Goal: Information Seeking & Learning: Check status

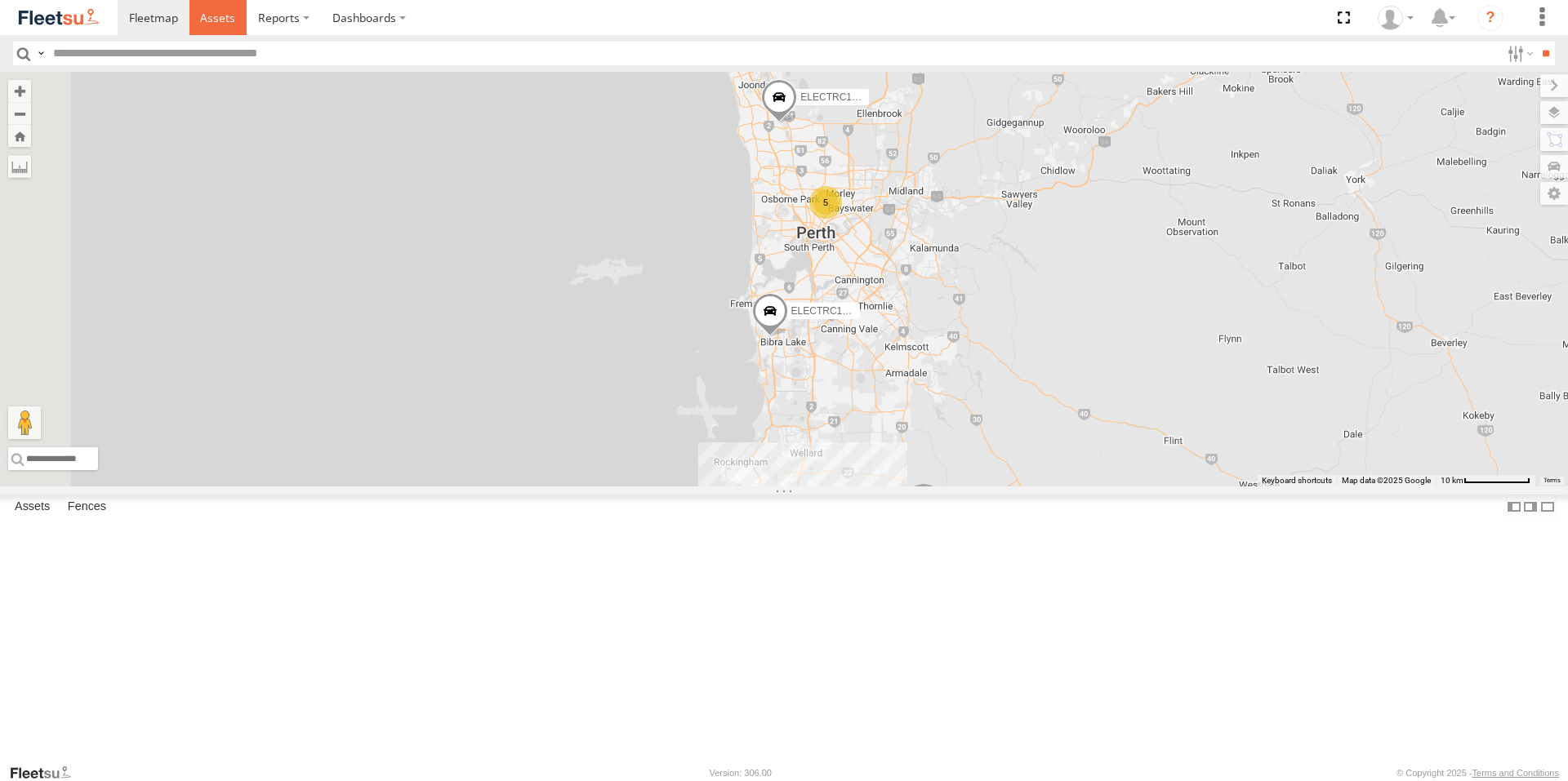
click at [206, 9] on link at bounding box center [219, 17] width 58 height 36
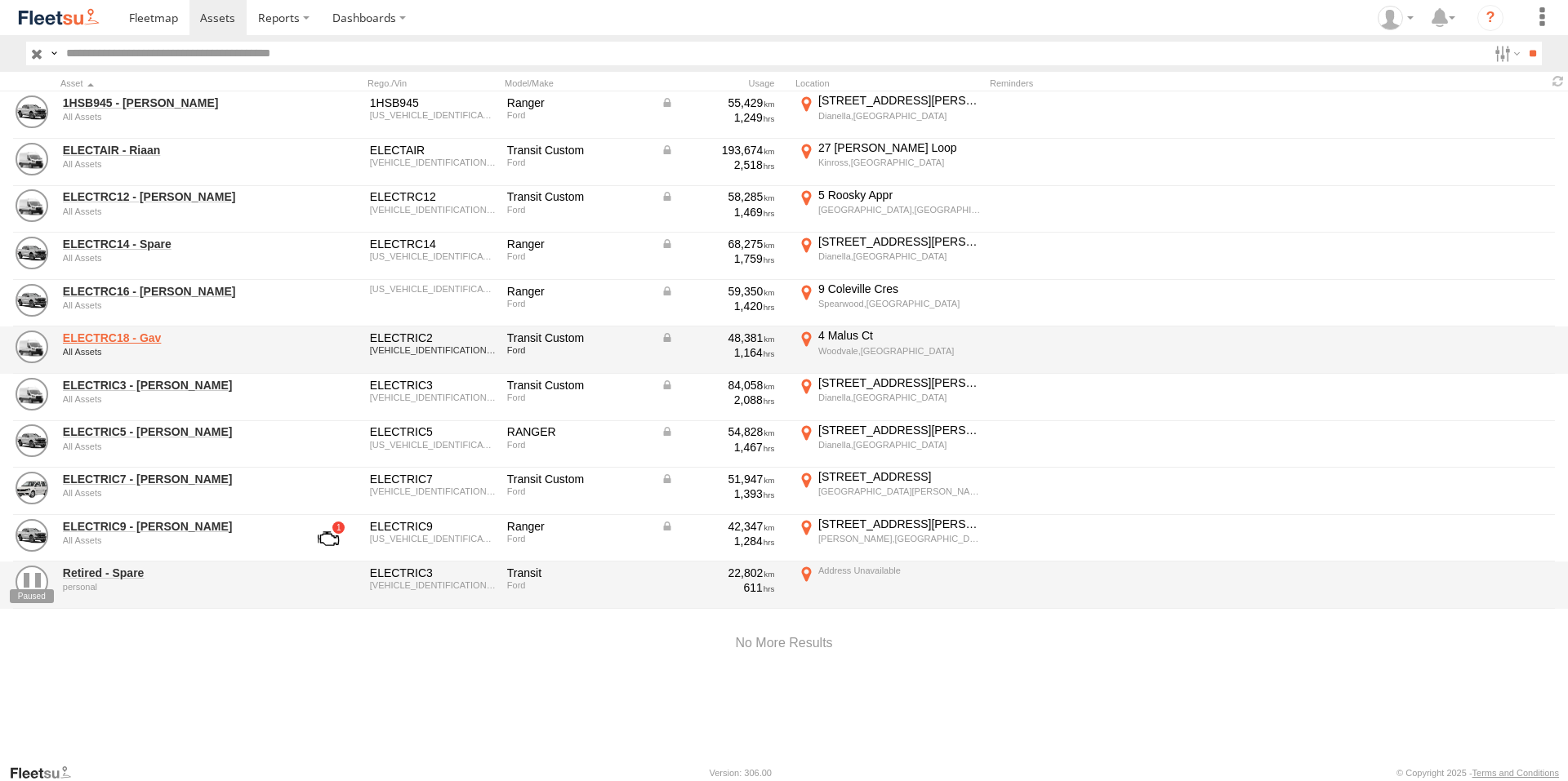
click at [132, 337] on link "ELECTRC18 - Gav" at bounding box center [175, 338] width 224 height 15
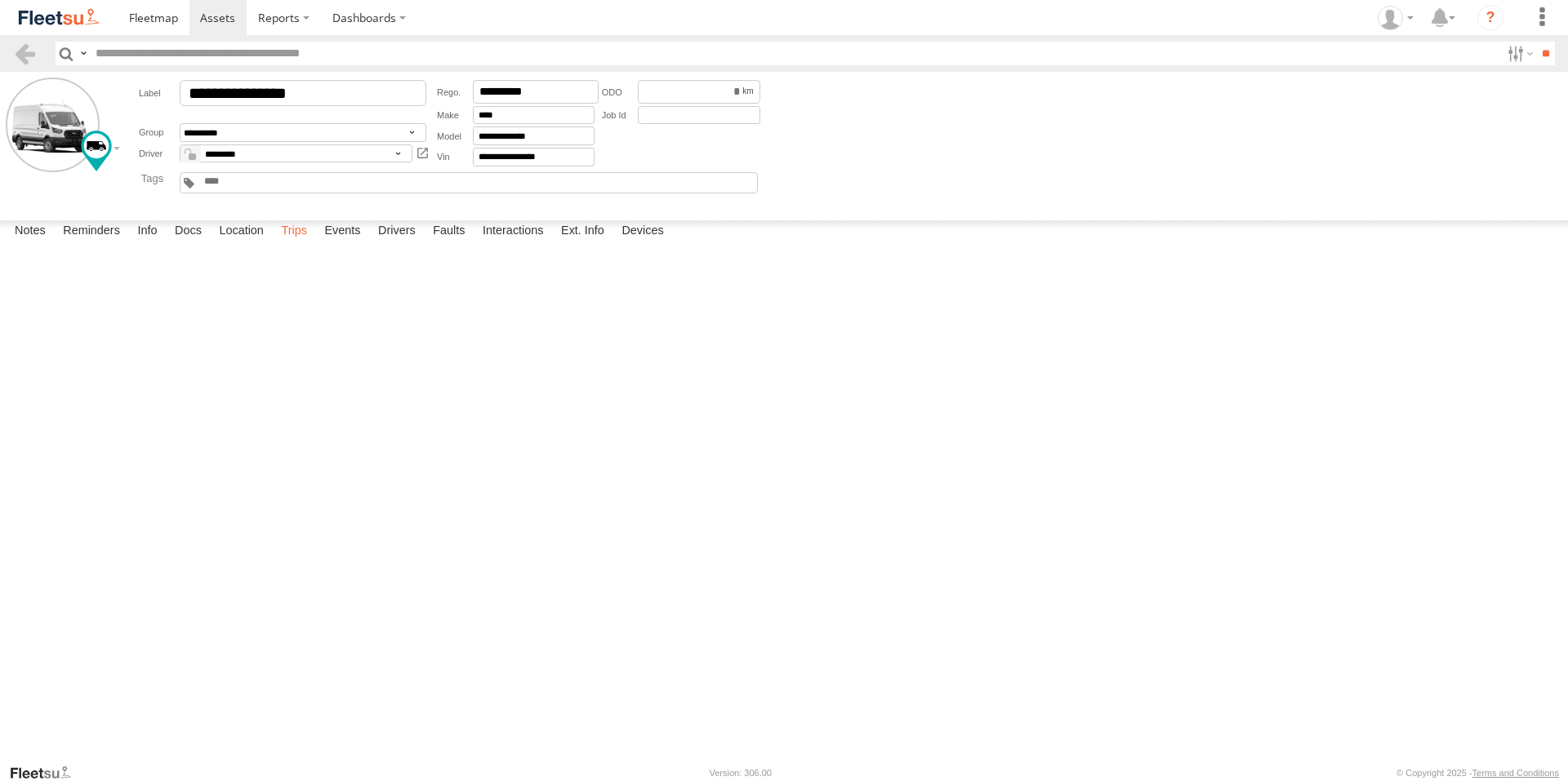
click at [305, 243] on label "Trips" at bounding box center [294, 231] width 43 height 23
click at [215, 9] on link at bounding box center [219, 17] width 58 height 36
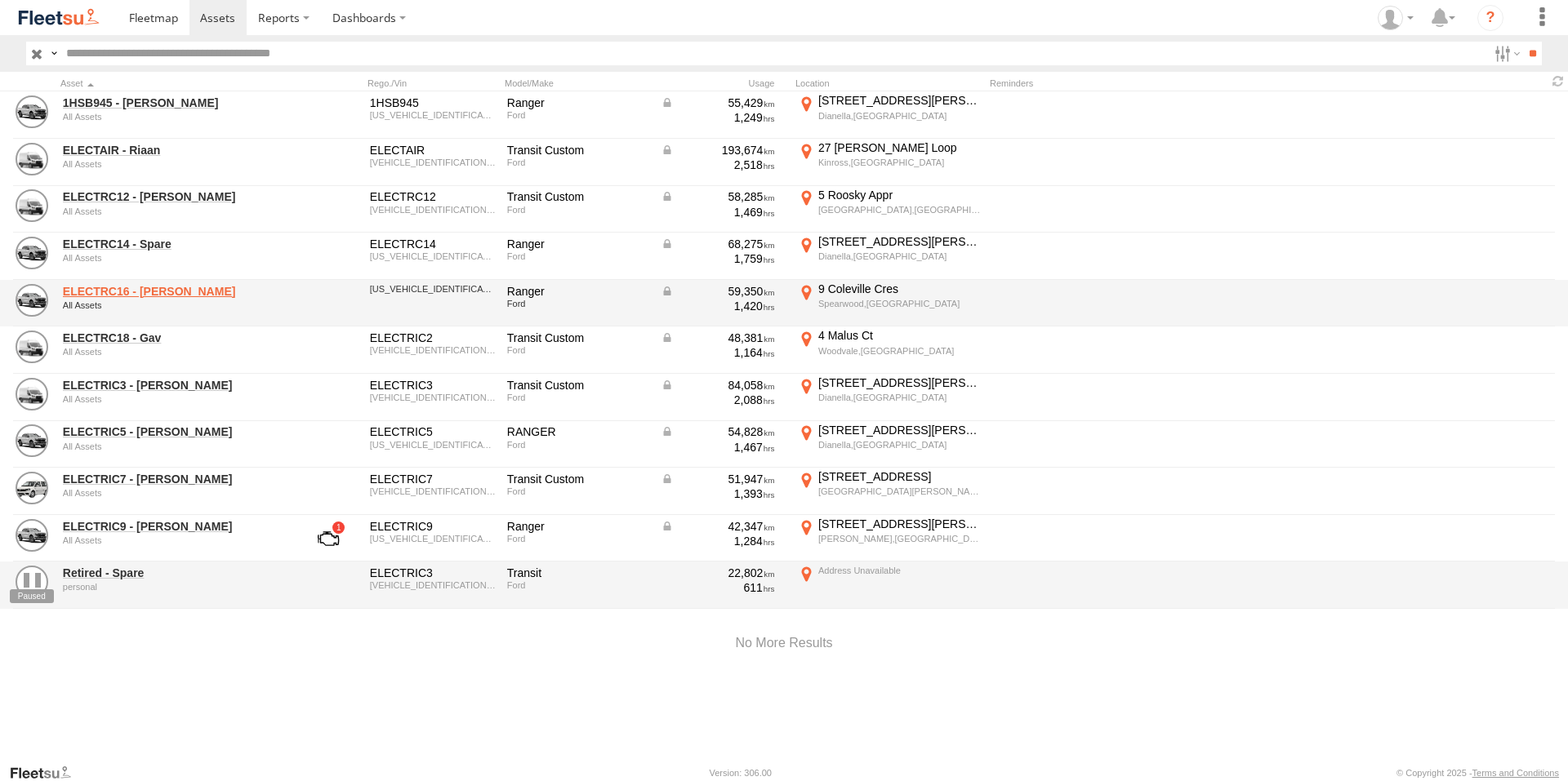
click at [129, 294] on link "ELECTRC16 - [PERSON_NAME]" at bounding box center [175, 291] width 224 height 15
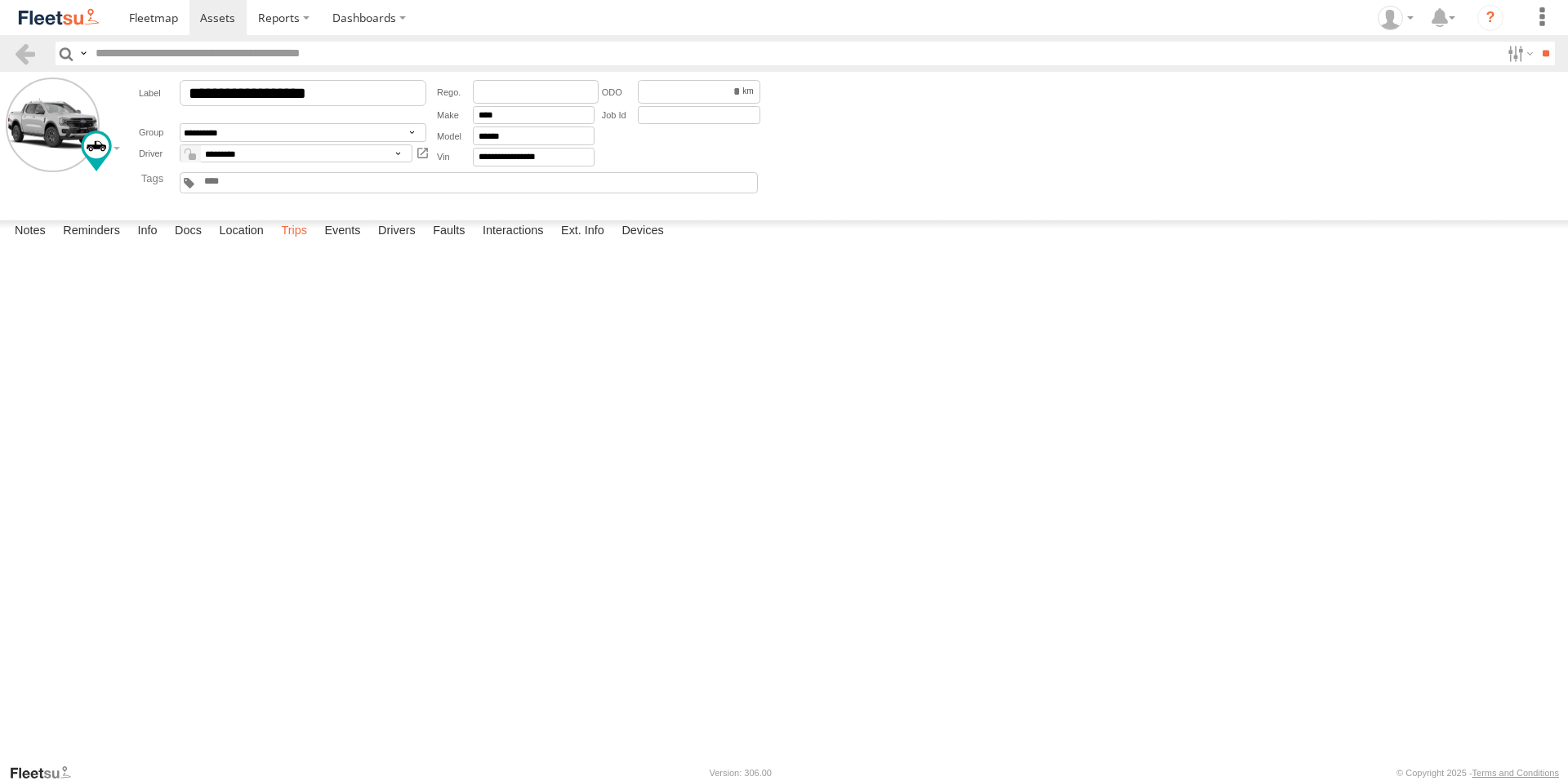
click at [303, 243] on label "Trips" at bounding box center [294, 231] width 43 height 23
click at [229, 16] on span at bounding box center [218, 17] width 36 height 15
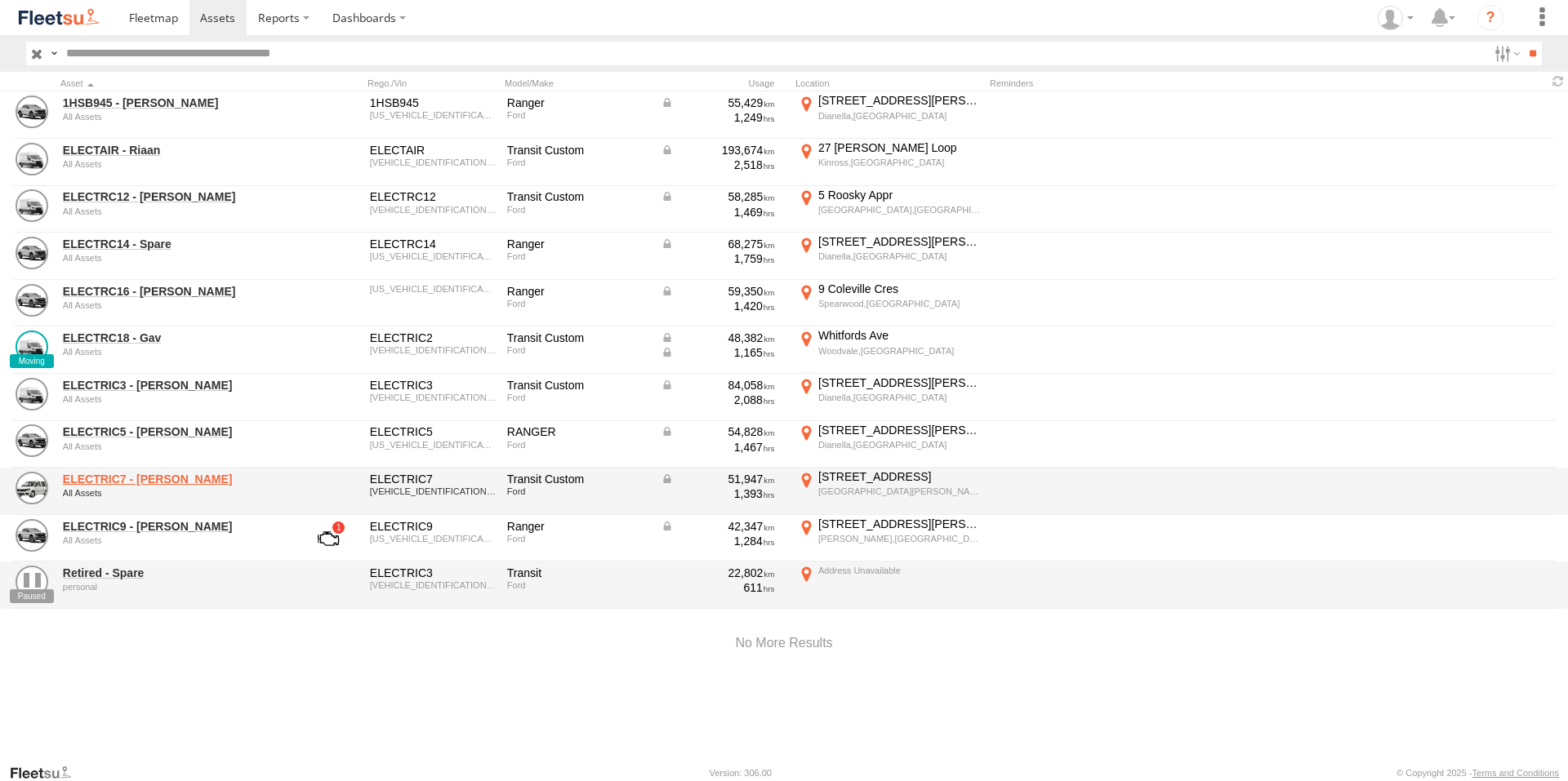
click at [108, 479] on link "ELECTRIC7 - [PERSON_NAME]" at bounding box center [175, 479] width 224 height 15
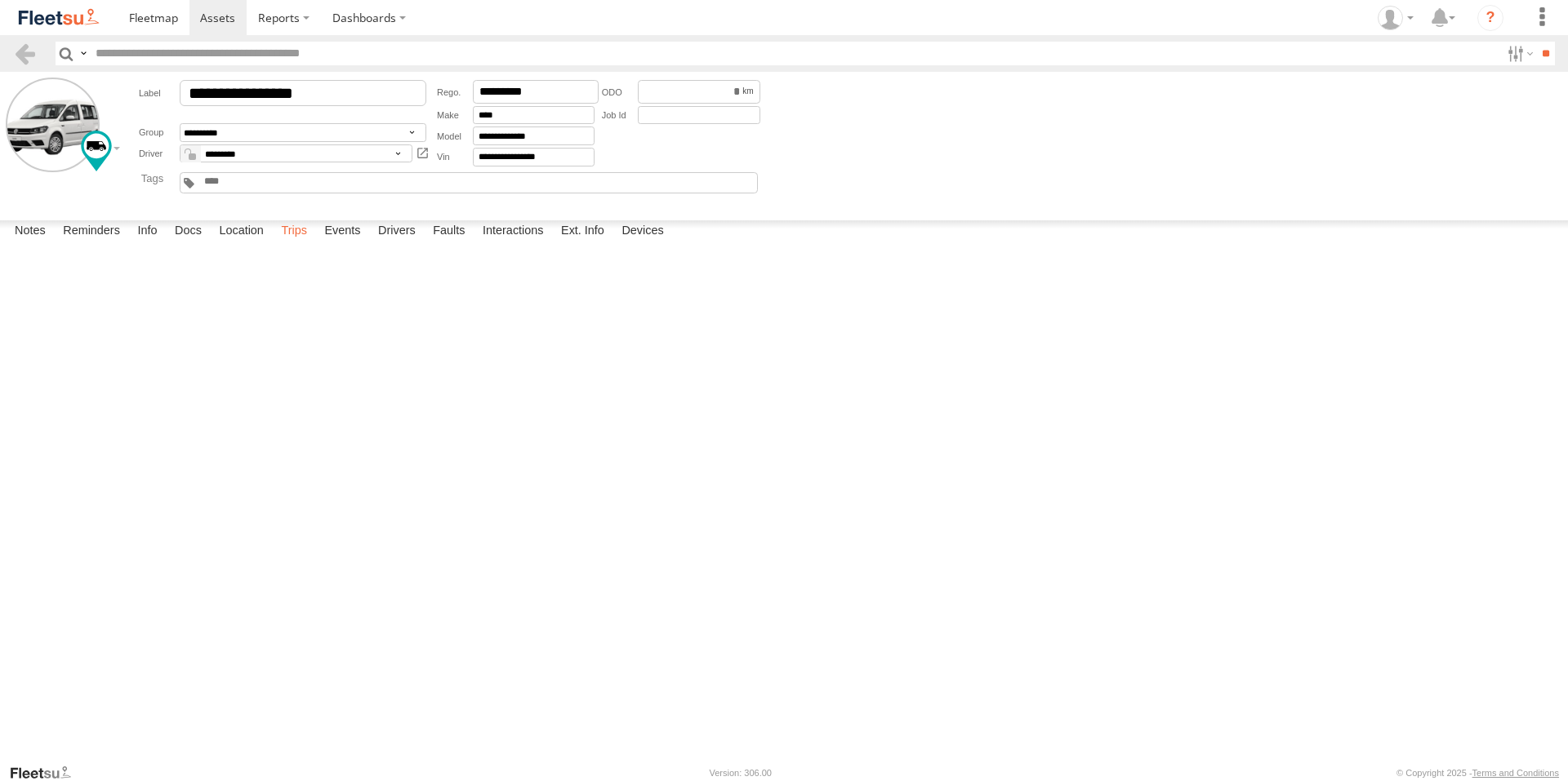
click at [285, 243] on label "Trips" at bounding box center [294, 231] width 43 height 23
click at [1144, 167] on form "**********" at bounding box center [784, 143] width 1557 height 131
click at [139, 23] on span at bounding box center [154, 17] width 49 height 15
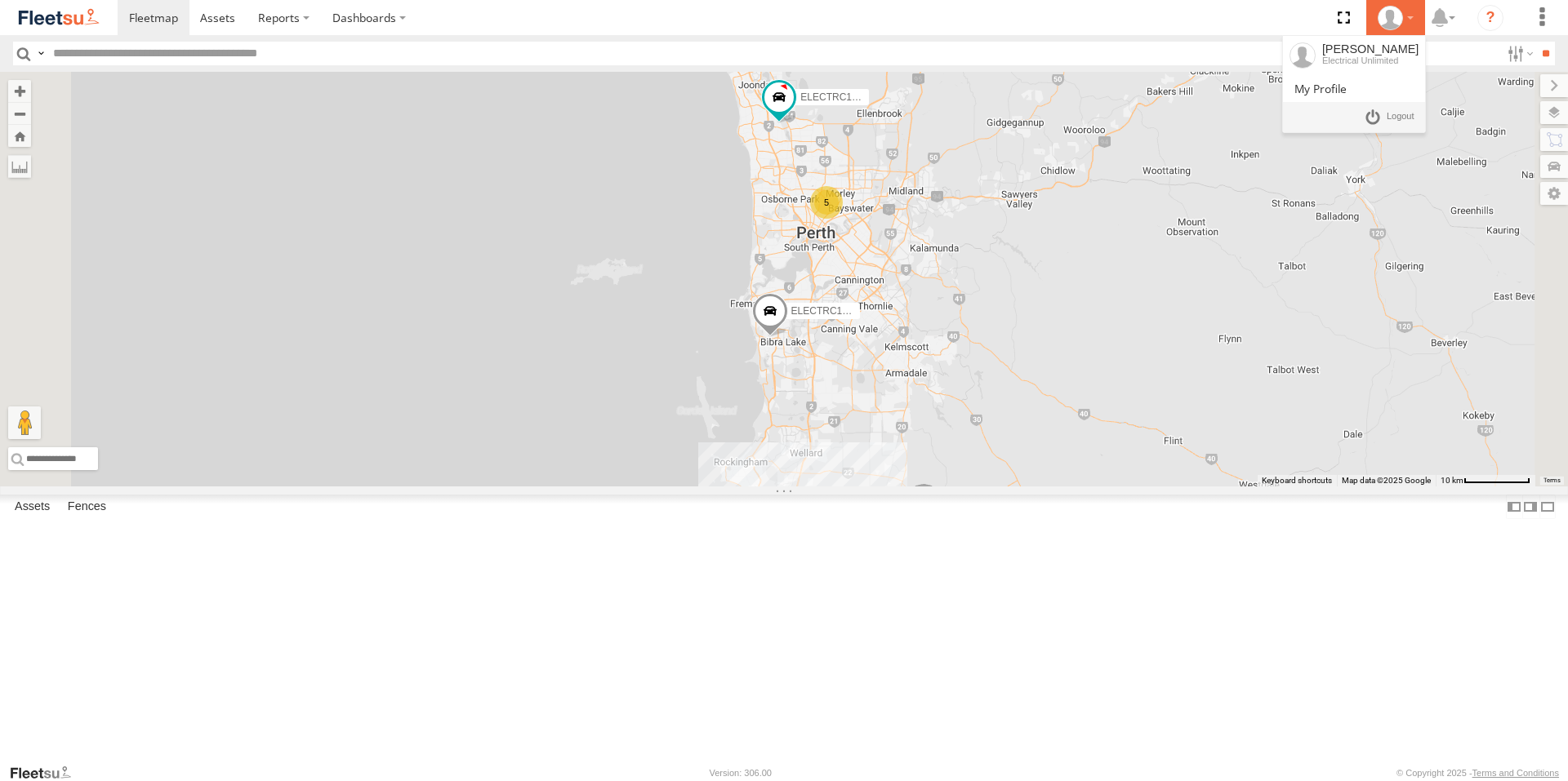
click at [1406, 15] on div at bounding box center [1396, 17] width 47 height 25
click at [1406, 115] on span at bounding box center [1400, 117] width 27 height 18
click at [1399, 111] on span at bounding box center [1400, 117] width 27 height 18
